Goal: Task Accomplishment & Management: Use online tool/utility

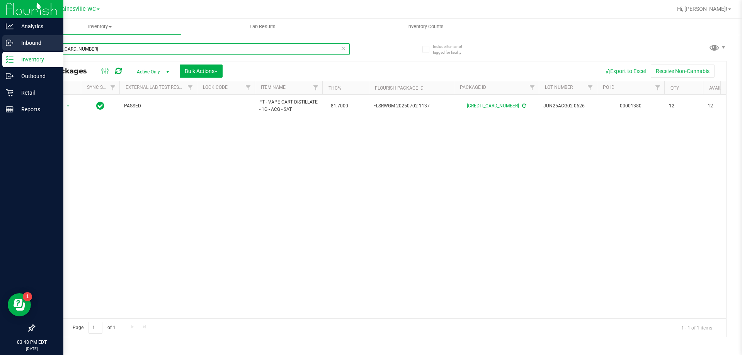
drag, startPoint x: 97, startPoint y: 46, endPoint x: 14, endPoint y: 48, distance: 83.1
click at [14, 48] on div "Analytics Inbound Inventory Outbound Retail Reports 03:48 PM EDT [DATE] 09/22 G…" at bounding box center [371, 177] width 742 height 355
type input "7311464344577770"
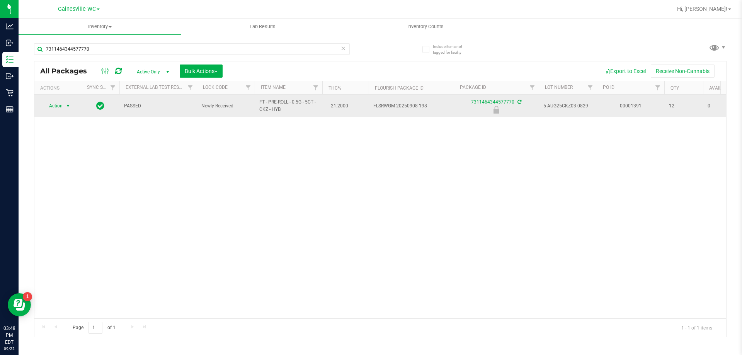
click at [49, 104] on span "Action" at bounding box center [52, 105] width 21 height 11
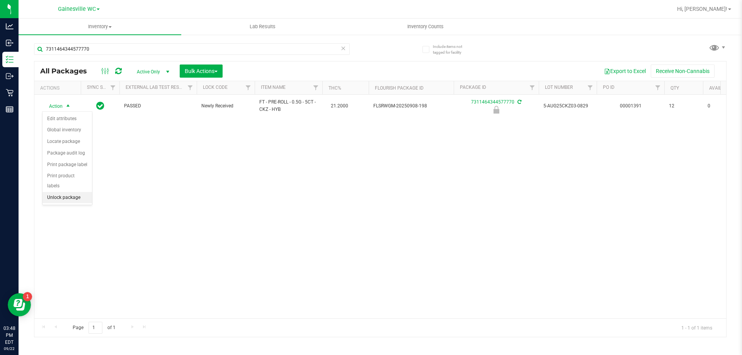
click at [64, 192] on li "Unlock package" at bounding box center [67, 198] width 49 height 12
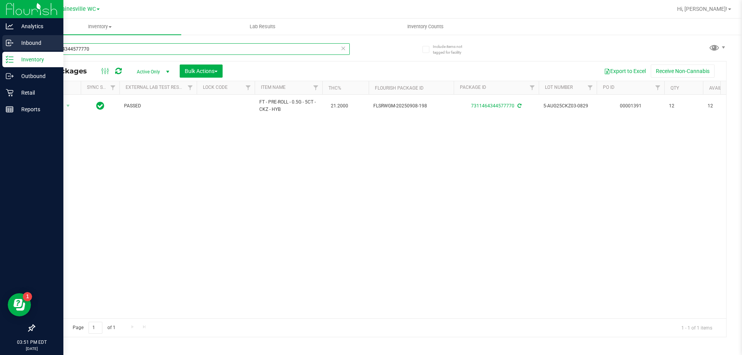
drag, startPoint x: 127, startPoint y: 51, endPoint x: 0, endPoint y: 49, distance: 127.2
click at [0, 49] on div "Analytics Inbound Inventory Outbound Retail Reports 03:51 PM EDT [DATE] 09/22 G…" at bounding box center [371, 177] width 742 height 355
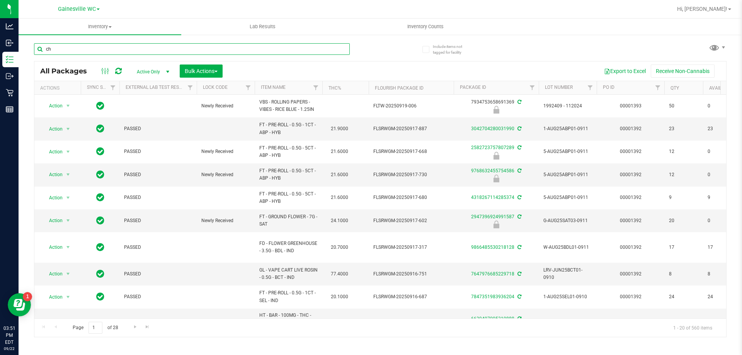
type input "cho"
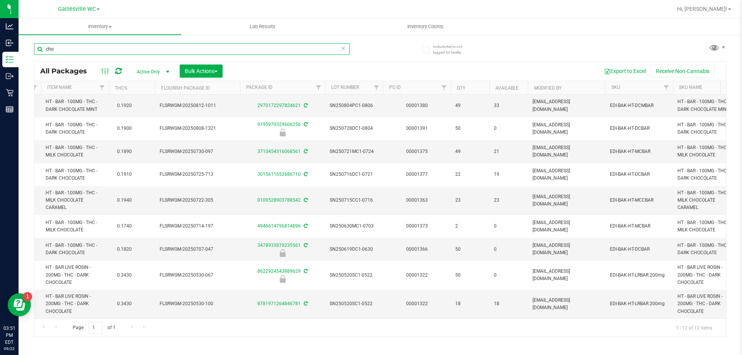
scroll to position [0, 265]
